Goal: Navigation & Orientation: Find specific page/section

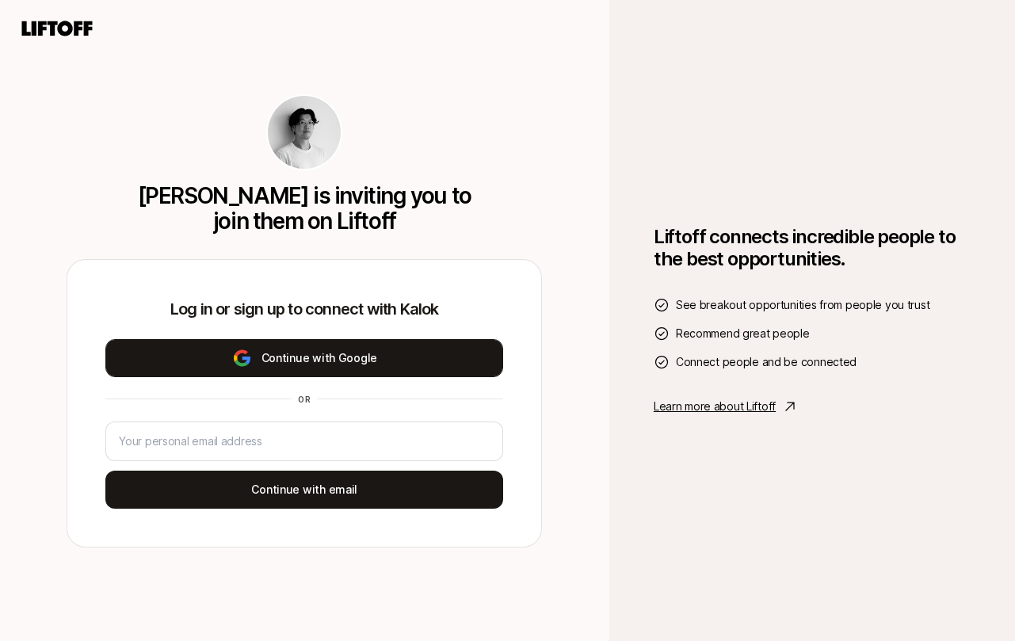
click at [292, 361] on button "Continue with Google" at bounding box center [304, 358] width 398 height 38
click at [303, 356] on button "Continue with Google" at bounding box center [304, 358] width 398 height 38
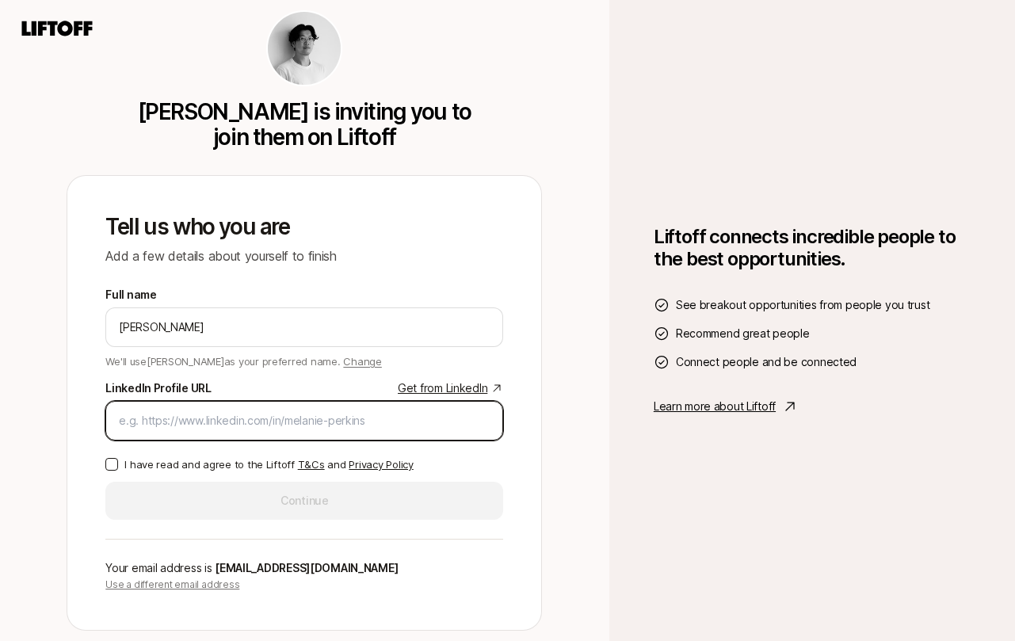
paste input "https://www.linkedin.com/in/awymest/"
type input "https://www.linkedin.com/in/awymest/"
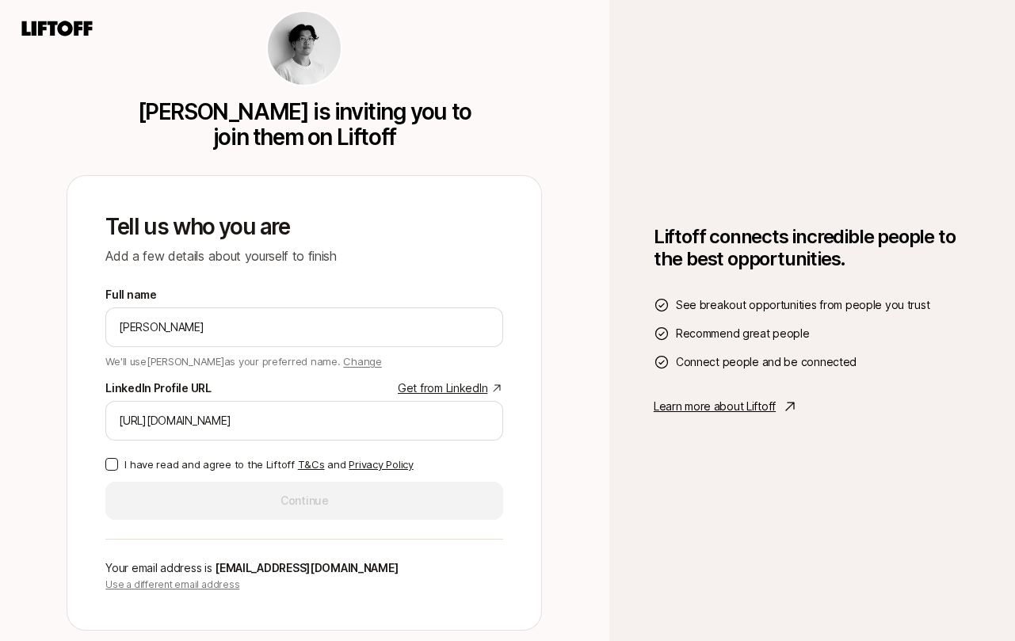
click at [112, 460] on button "I have read and agree to the Liftoff T&Cs and Privacy Policy" at bounding box center [111, 464] width 13 height 13
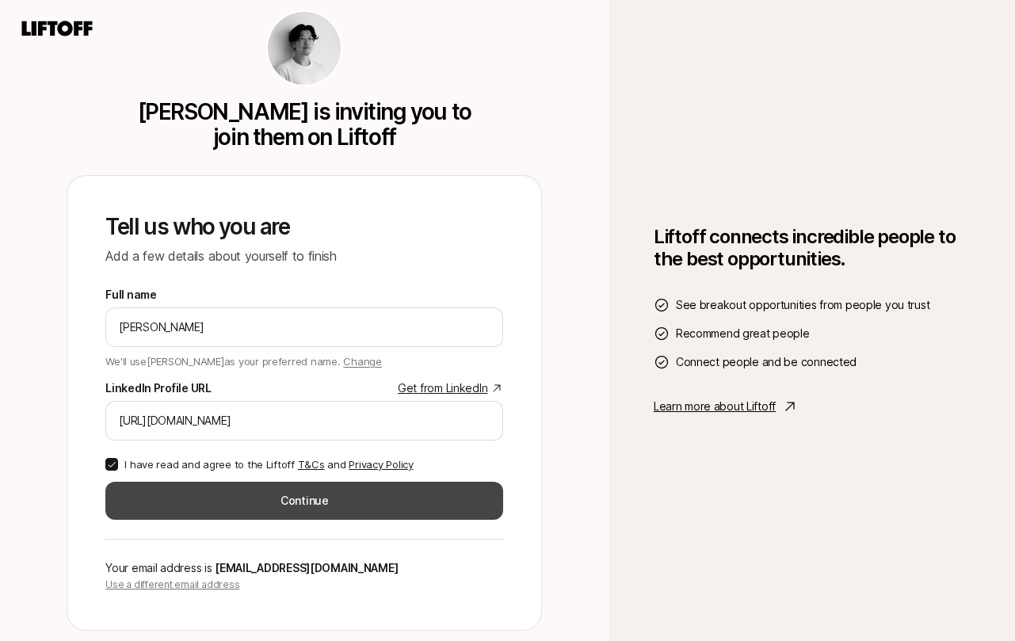
click at [246, 503] on button "Continue" at bounding box center [304, 501] width 398 height 38
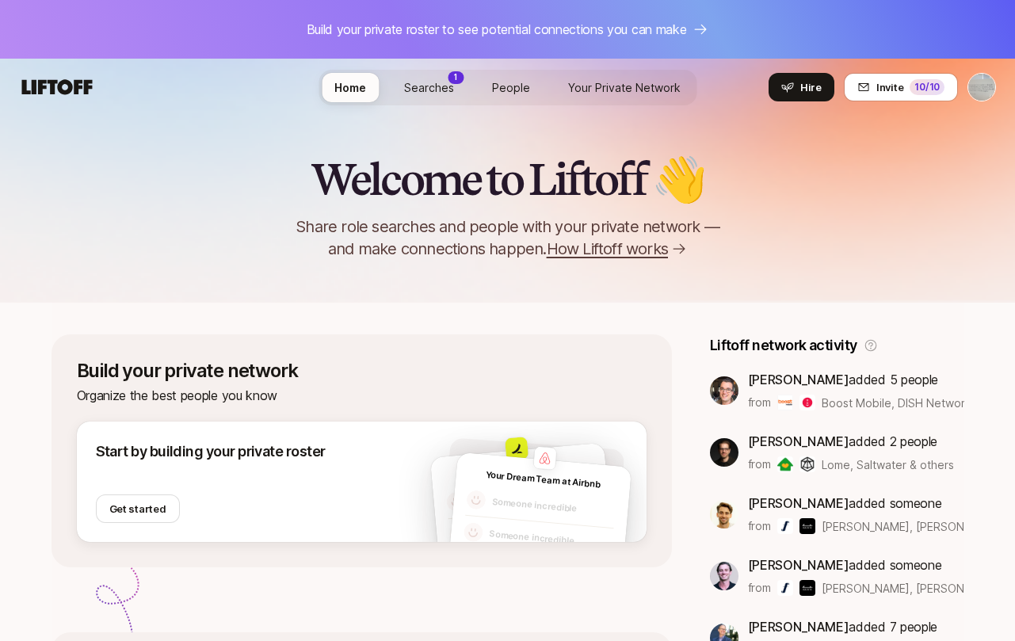
click at [434, 90] on span "Searches" at bounding box center [429, 87] width 50 height 13
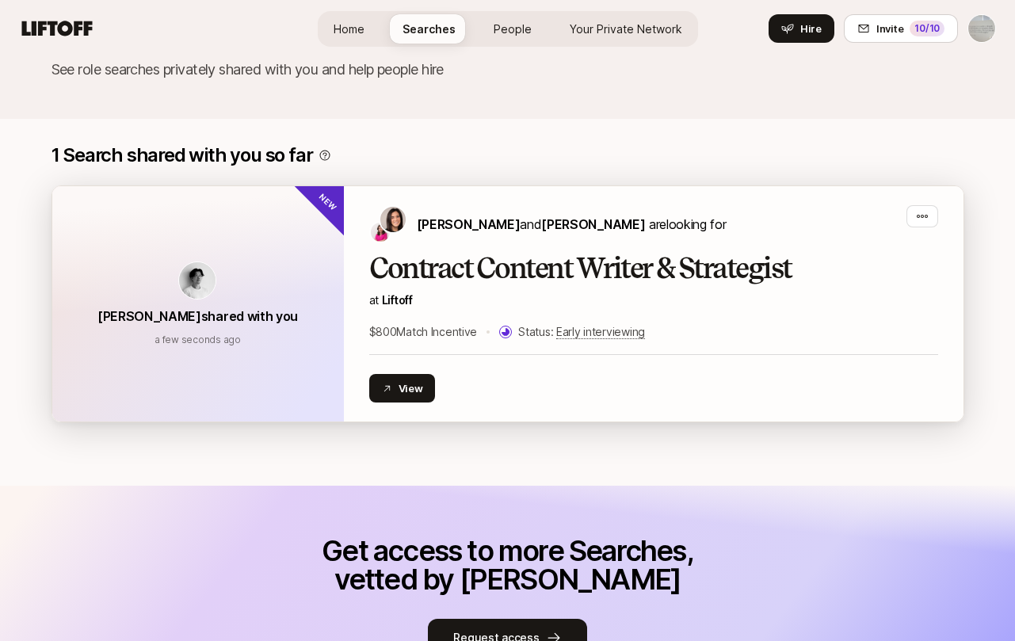
scroll to position [153, 0]
click at [412, 394] on button "View" at bounding box center [402, 387] width 67 height 29
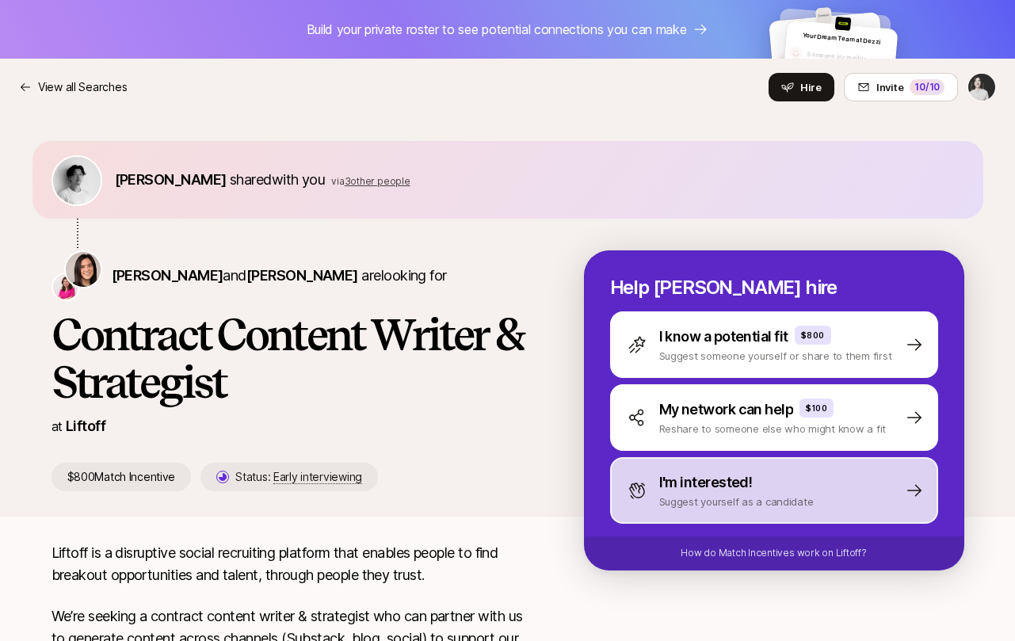
click at [727, 506] on p "Suggest yourself as a candidate" at bounding box center [736, 502] width 155 height 16
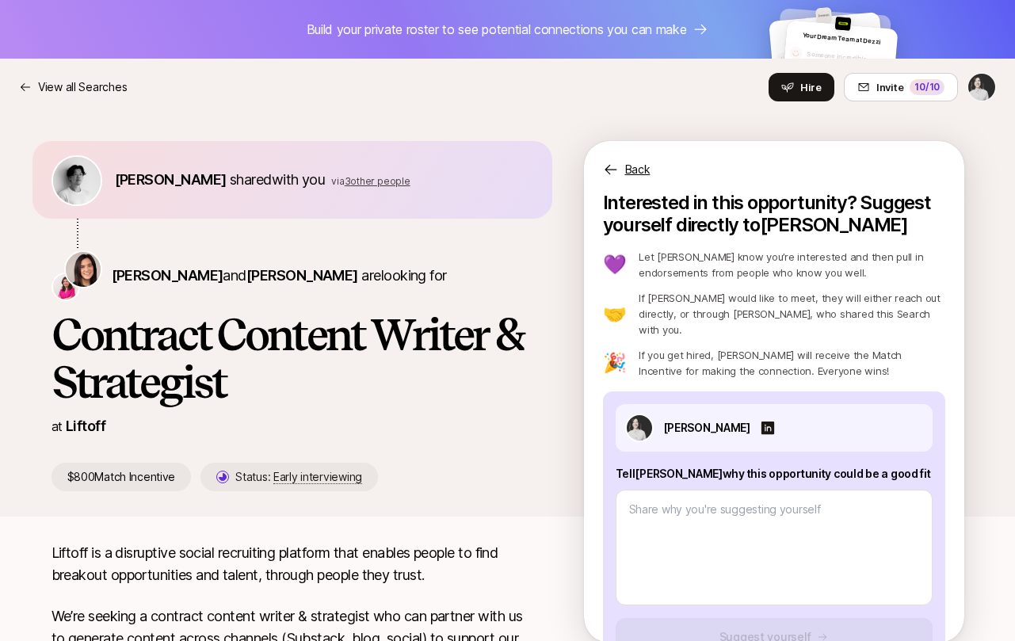
click at [477, 510] on div "[PERSON_NAME] shared with you via 3 other people [PERSON_NAME] and [PERSON_NAME…" at bounding box center [507, 329] width 951 height 376
click at [28, 89] on icon at bounding box center [25, 87] width 13 height 13
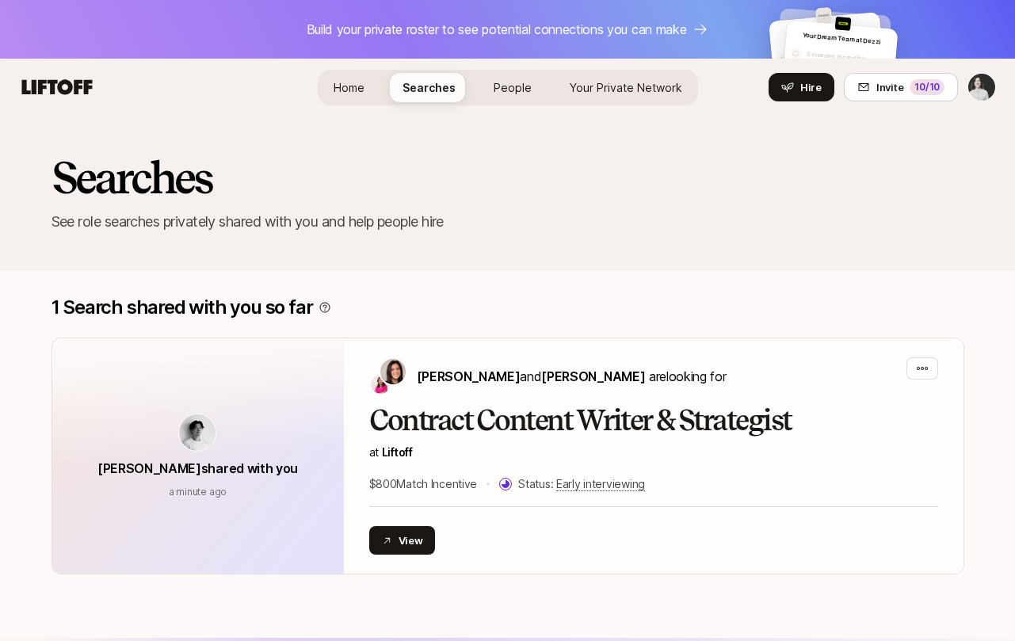
click at [342, 85] on span "Home" at bounding box center [349, 87] width 31 height 13
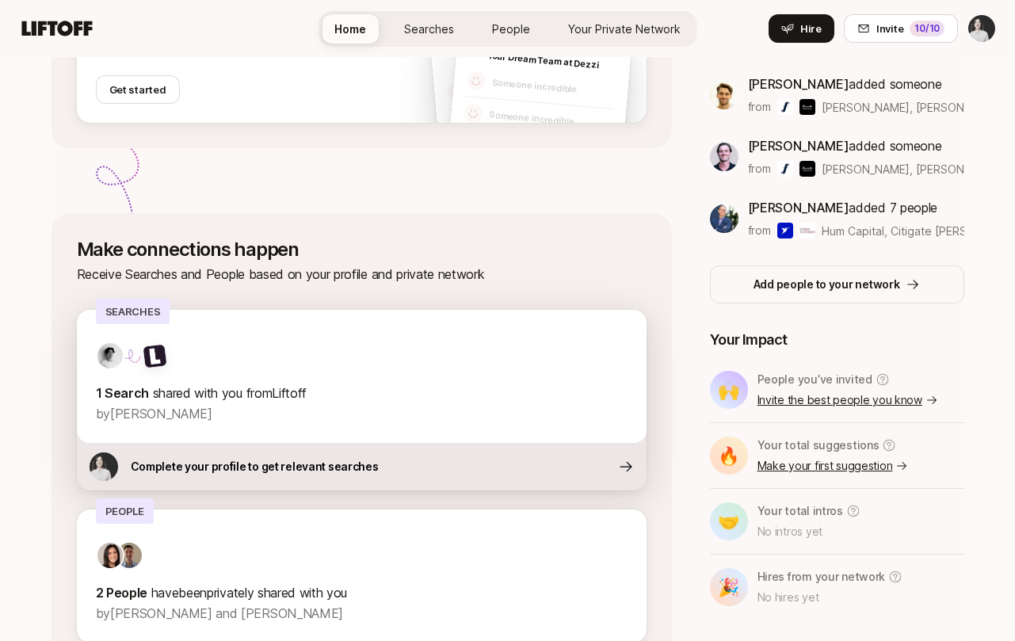
scroll to position [509, 0]
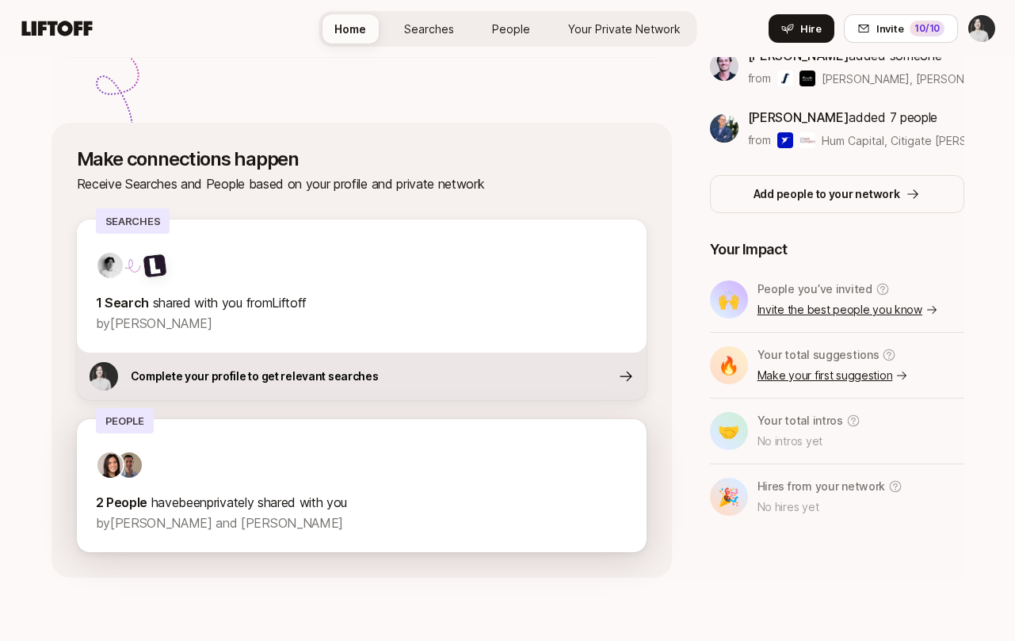
click at [219, 503] on p "2 People have been privately shared with you" at bounding box center [362, 502] width 532 height 21
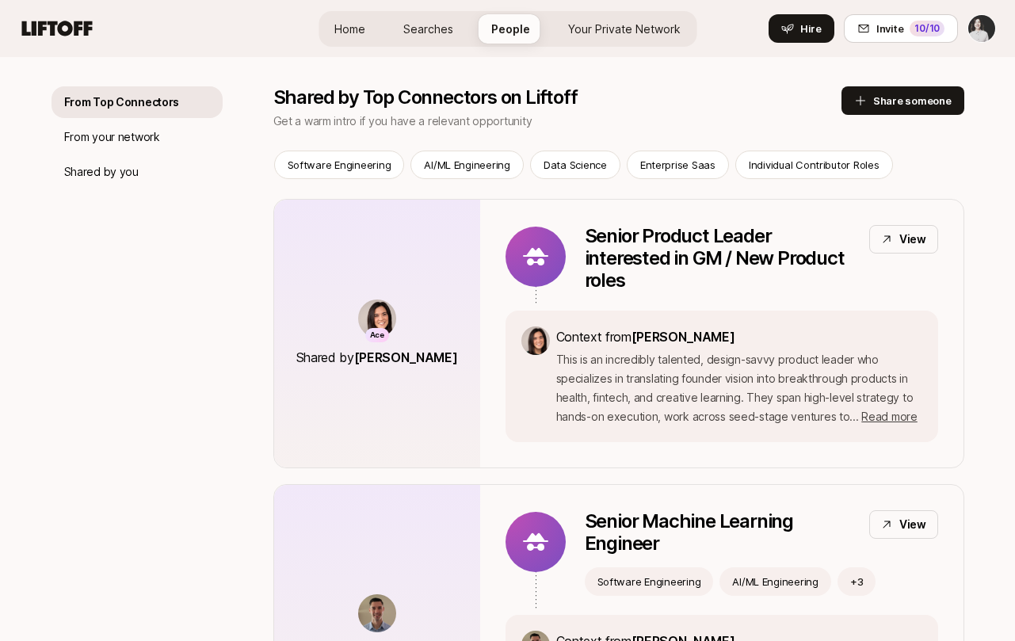
scroll to position [235, 0]
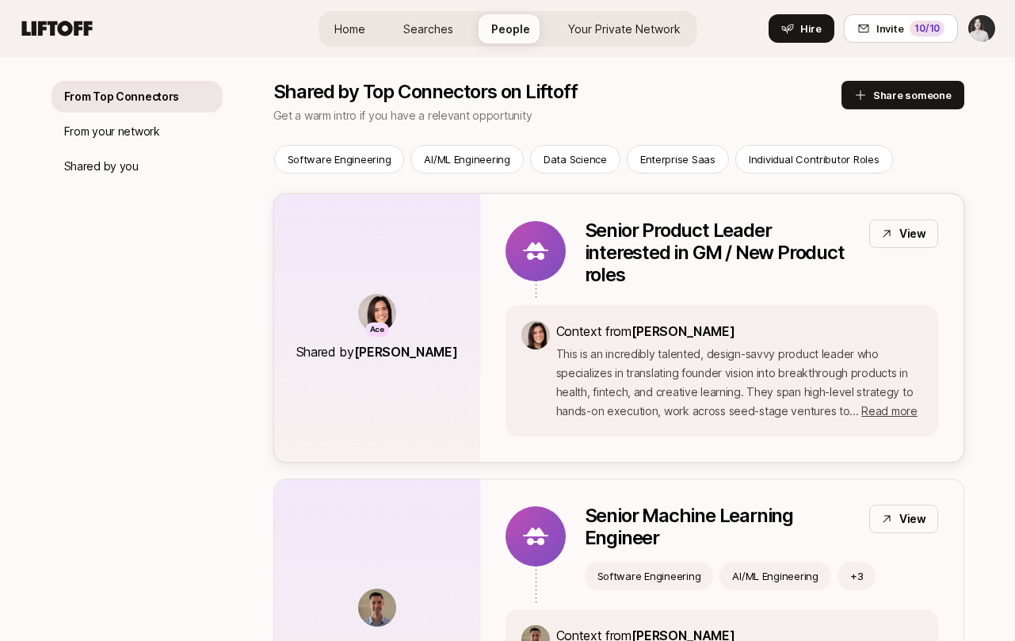
click at [665, 357] on p "This is an incredibly talented, design-savvy product leader who specializes in …" at bounding box center [739, 383] width 366 height 76
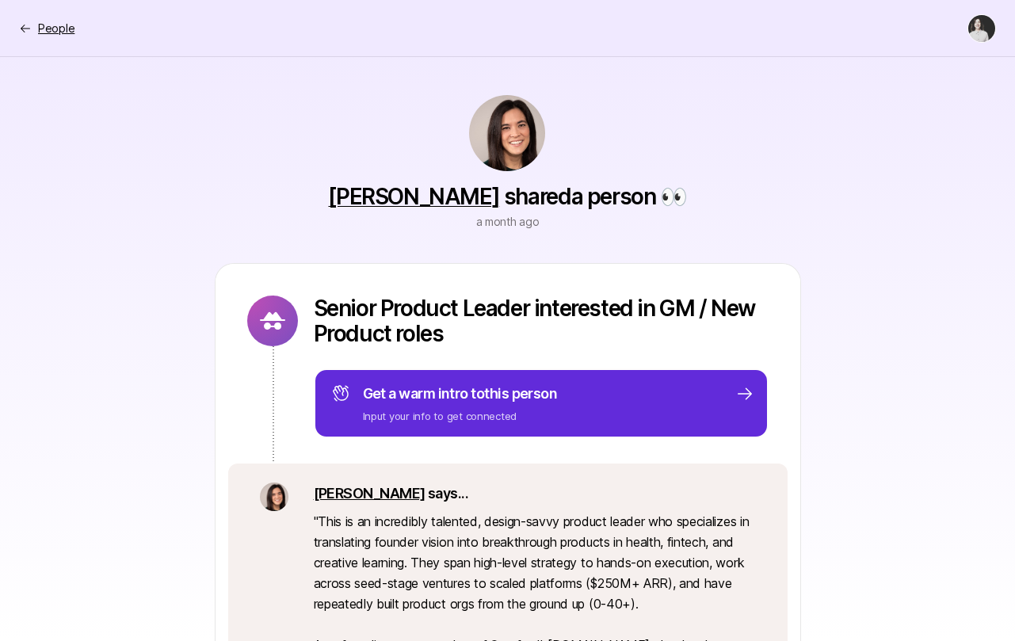
click at [43, 25] on p "People" at bounding box center [56, 28] width 36 height 19
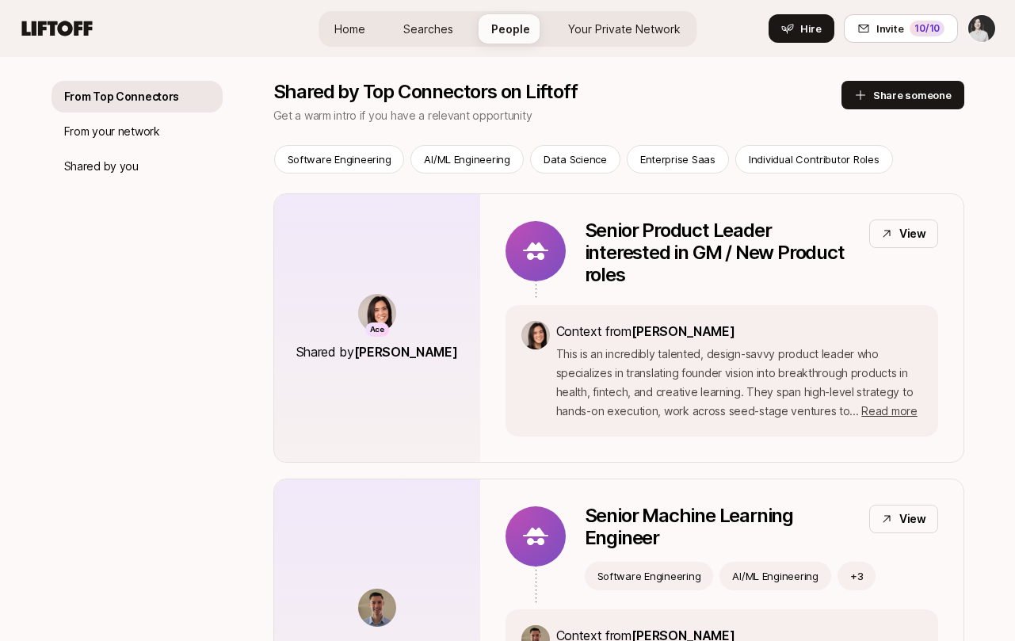
click at [428, 32] on span "Searches" at bounding box center [428, 28] width 50 height 13
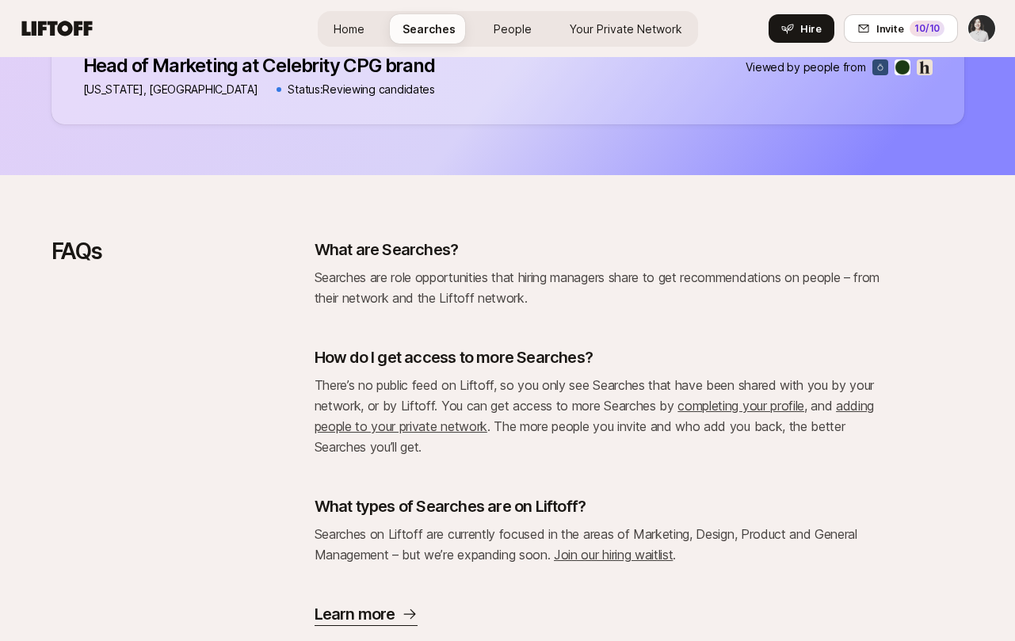
scroll to position [1091, 0]
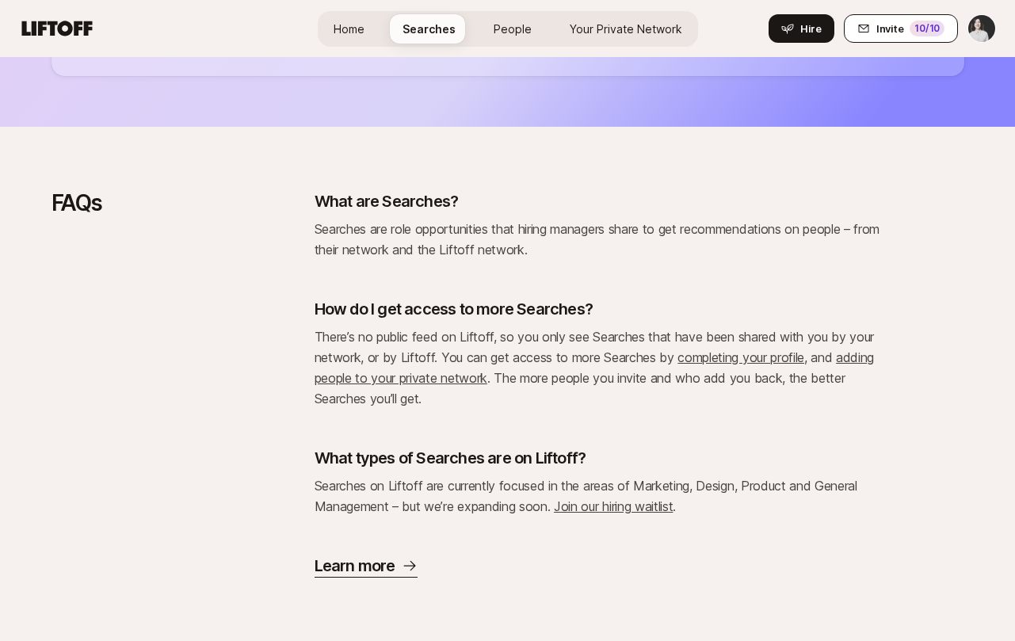
click at [892, 19] on button "Invite 10 /10" at bounding box center [901, 28] width 114 height 29
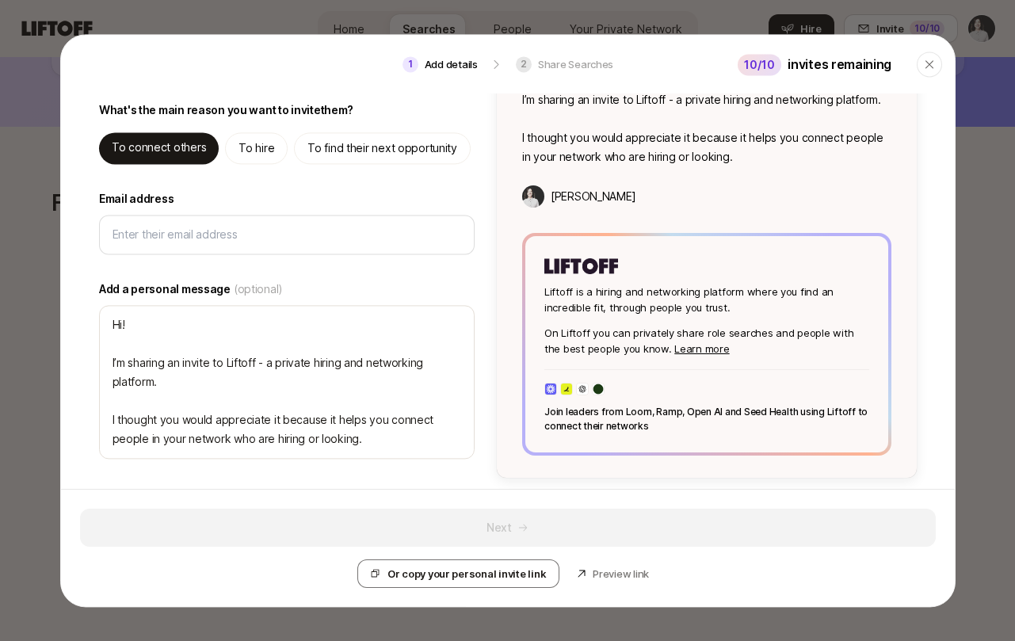
scroll to position [136, 0]
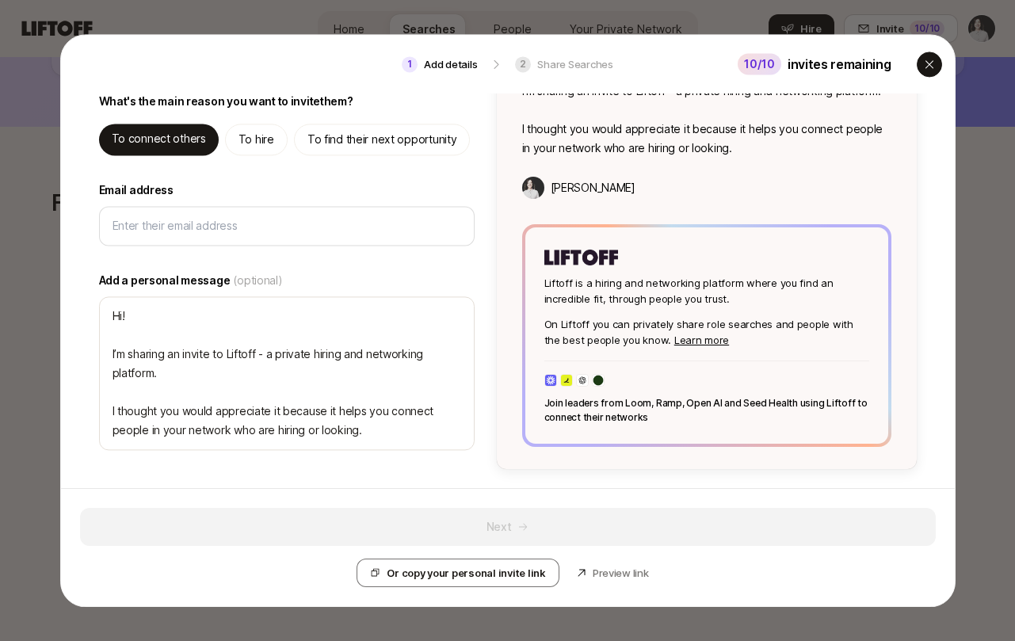
type textarea "x"
click at [921, 69] on div "button" at bounding box center [929, 64] width 25 height 25
